Goal: Task Accomplishment & Management: Complete application form

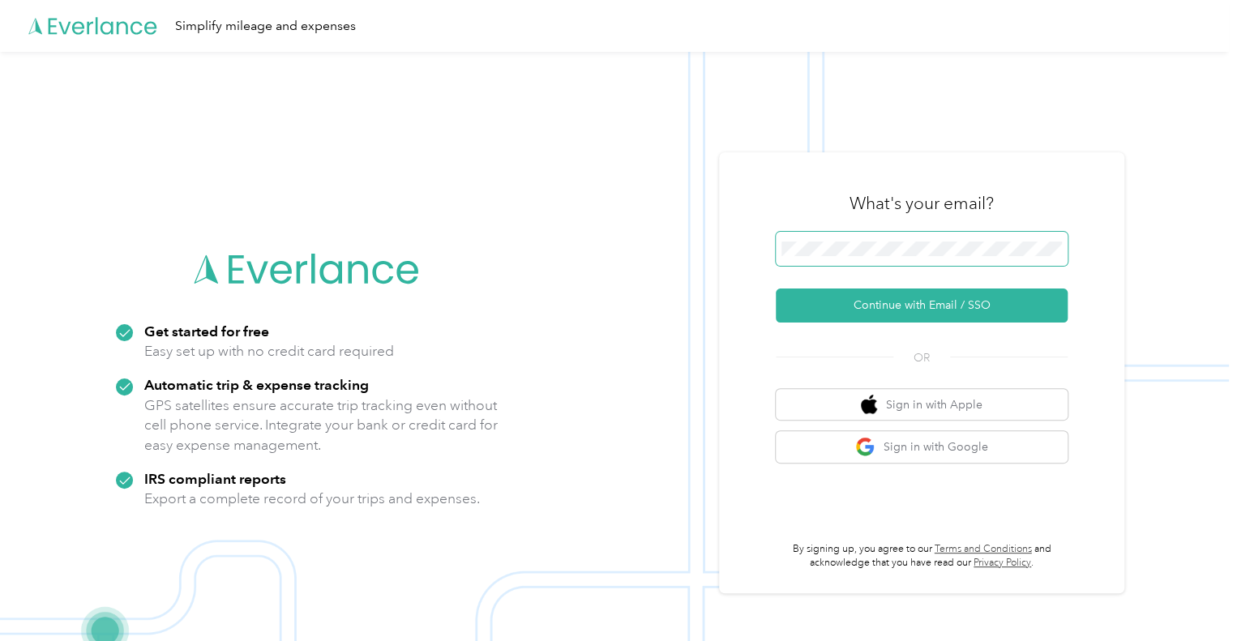
click at [776, 289] on button "Continue with Email / SSO" at bounding box center [922, 306] width 292 height 34
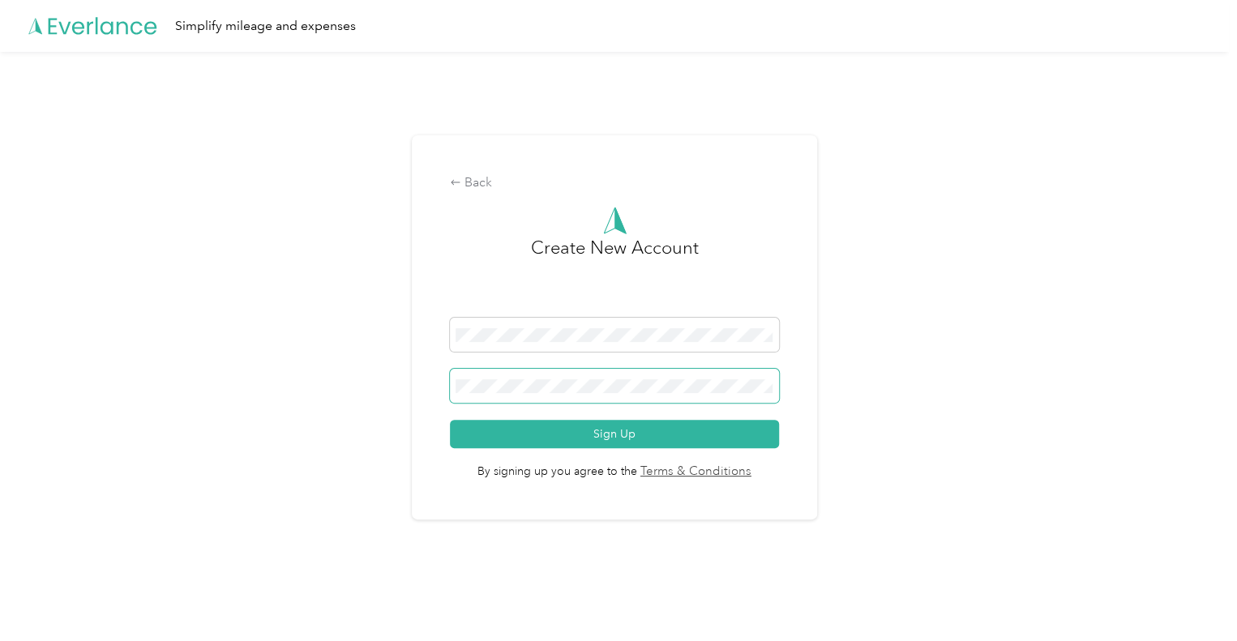
click at [687, 394] on span at bounding box center [614, 386] width 328 height 34
click at [592, 398] on span at bounding box center [614, 386] width 328 height 34
click at [450, 420] on button "Sign Up" at bounding box center [614, 434] width 328 height 28
